Goal: Task Accomplishment & Management: Use online tool/utility

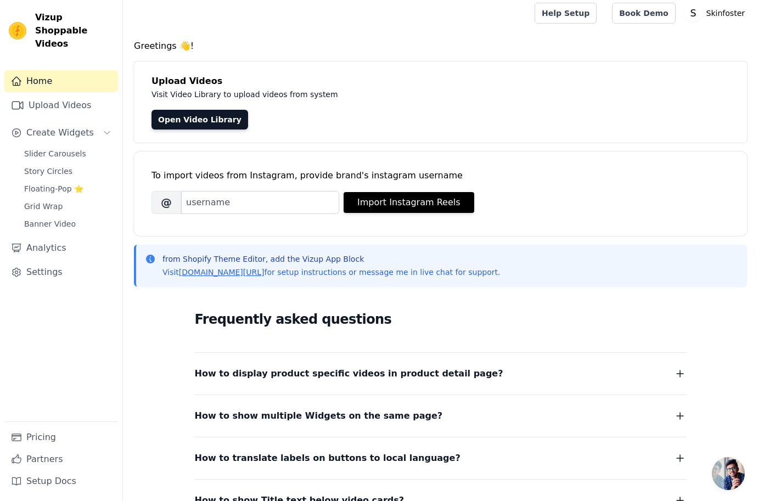
scroll to position [14, 0]
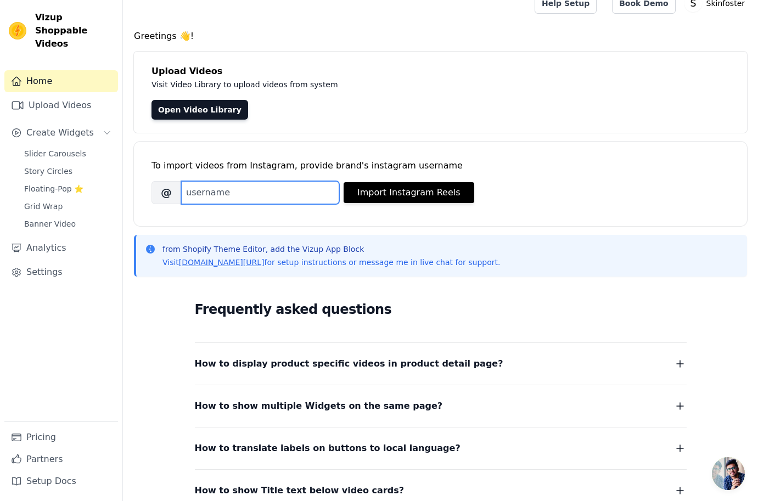
click at [232, 198] on input "Brand's Instagram Username" at bounding box center [260, 192] width 158 height 23
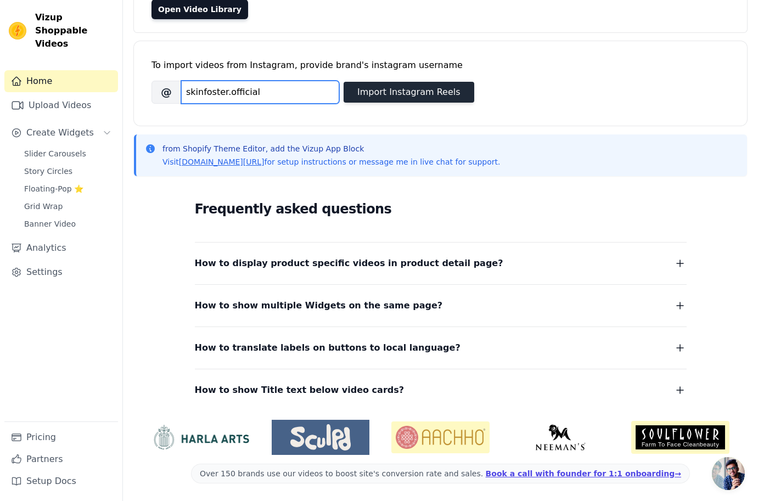
type input "skinfoster.official"
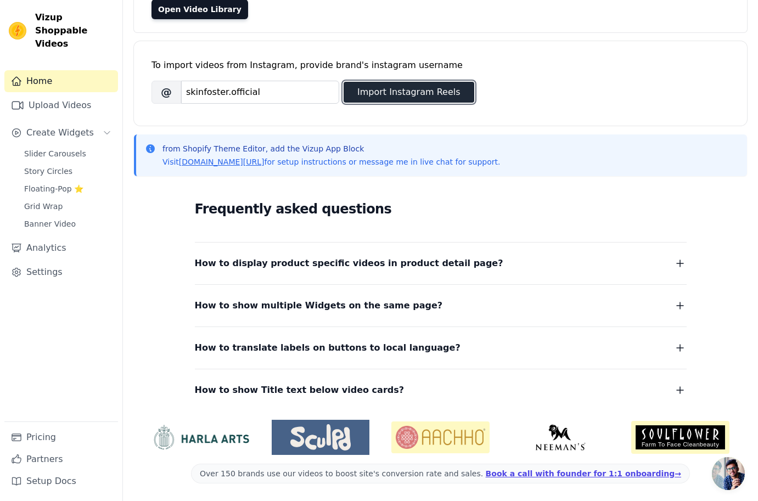
click at [393, 92] on button "Import Instagram Reels" at bounding box center [409, 92] width 131 height 21
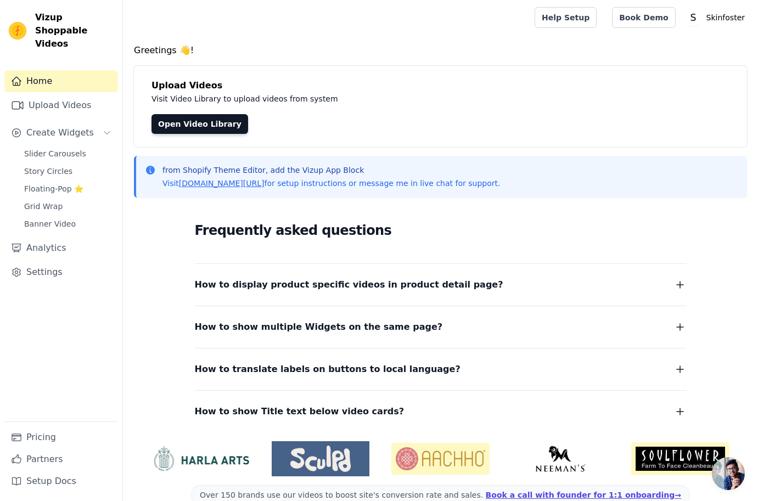
scroll to position [21, 0]
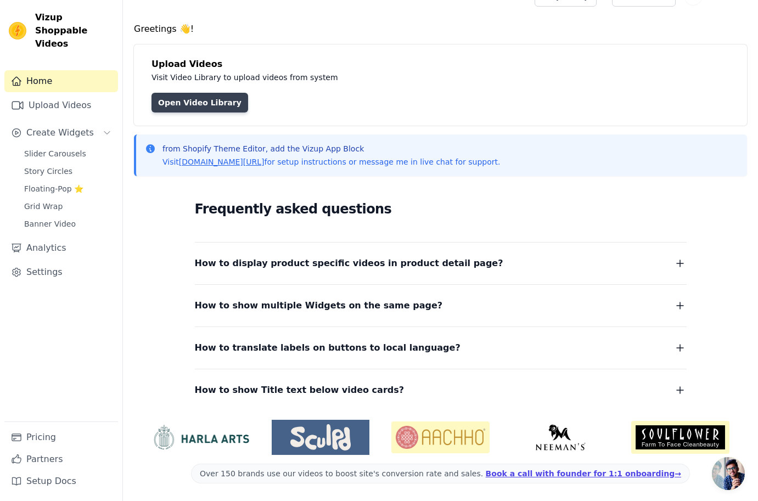
click at [190, 103] on link "Open Video Library" at bounding box center [199, 103] width 97 height 20
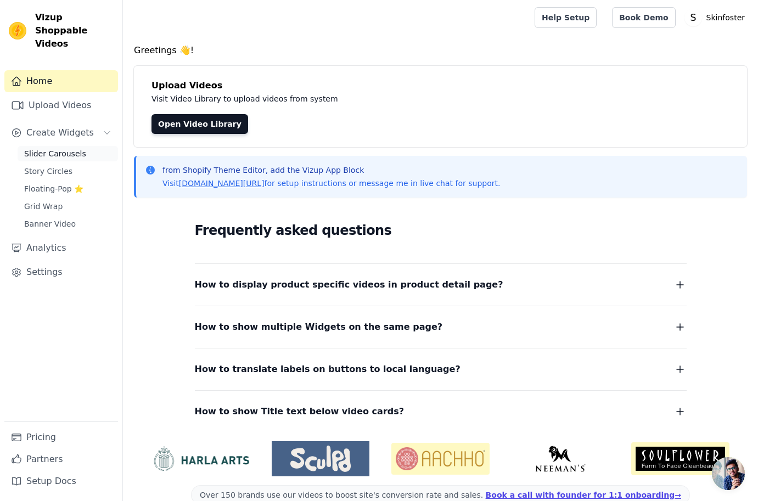
click at [81, 148] on span "Slider Carousels" at bounding box center [55, 153] width 62 height 11
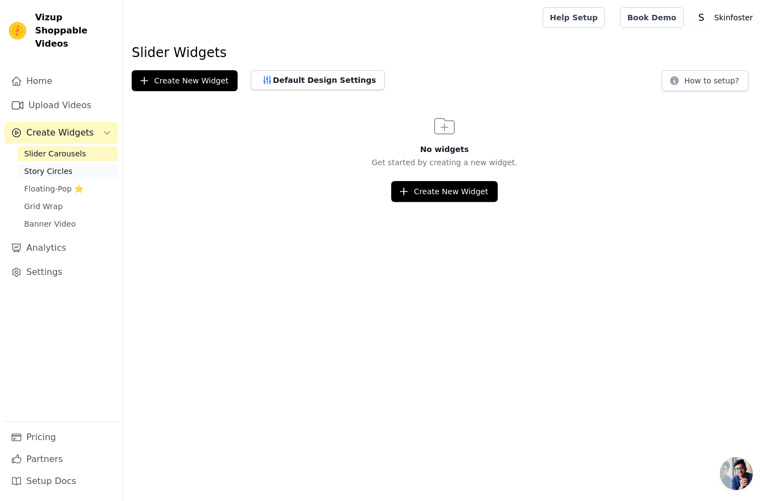
click at [79, 164] on link "Story Circles" at bounding box center [68, 171] width 100 height 15
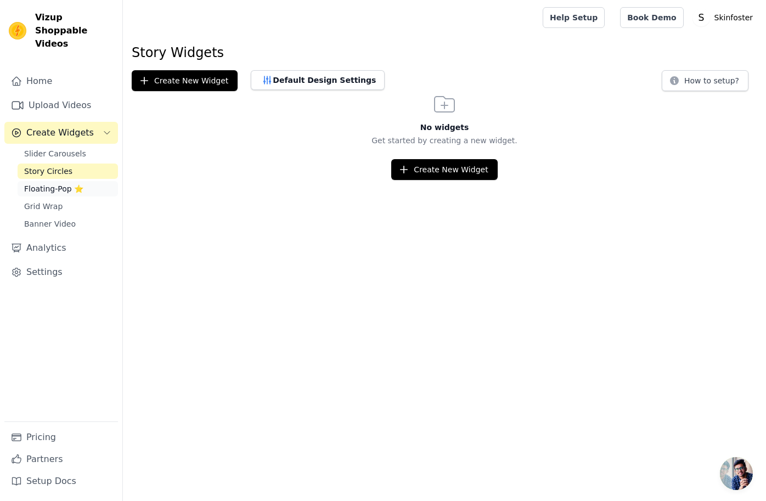
click at [79, 183] on span "Floating-Pop ⭐" at bounding box center [53, 188] width 59 height 11
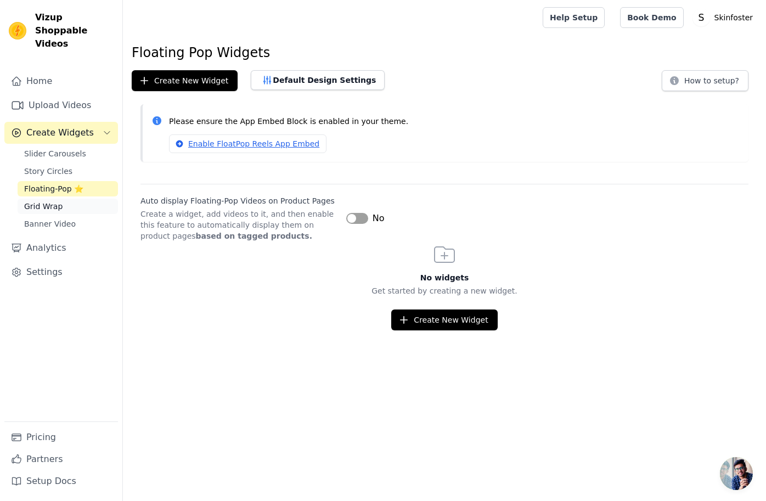
click at [79, 199] on link "Grid Wrap" at bounding box center [68, 206] width 100 height 15
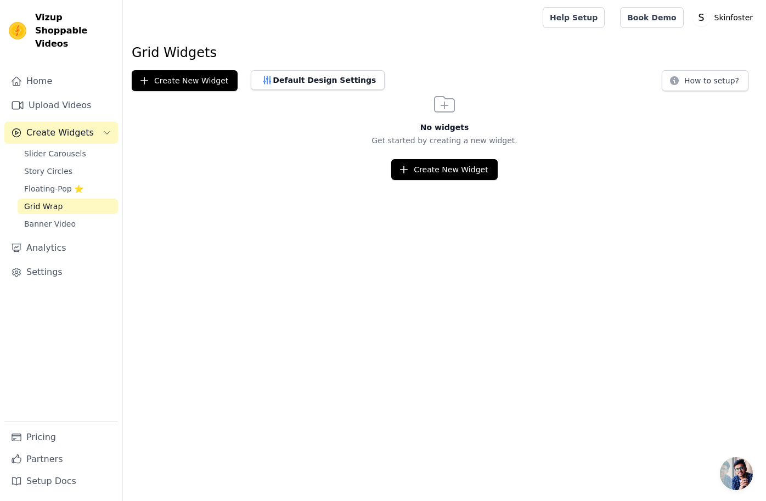
click at [85, 219] on div "Home Upload Videos Create Widgets Slider Carousels Story Circles Floating-Pop ⭐…" at bounding box center [61, 245] width 114 height 351
